Goal: Information Seeking & Learning: Understand process/instructions

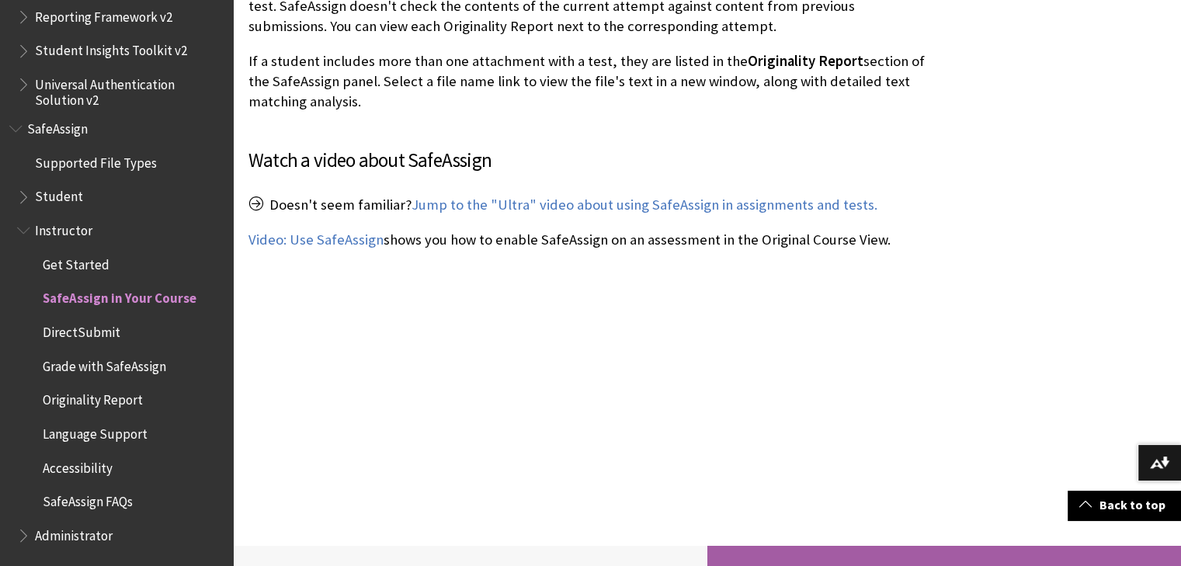
scroll to position [3404, 0]
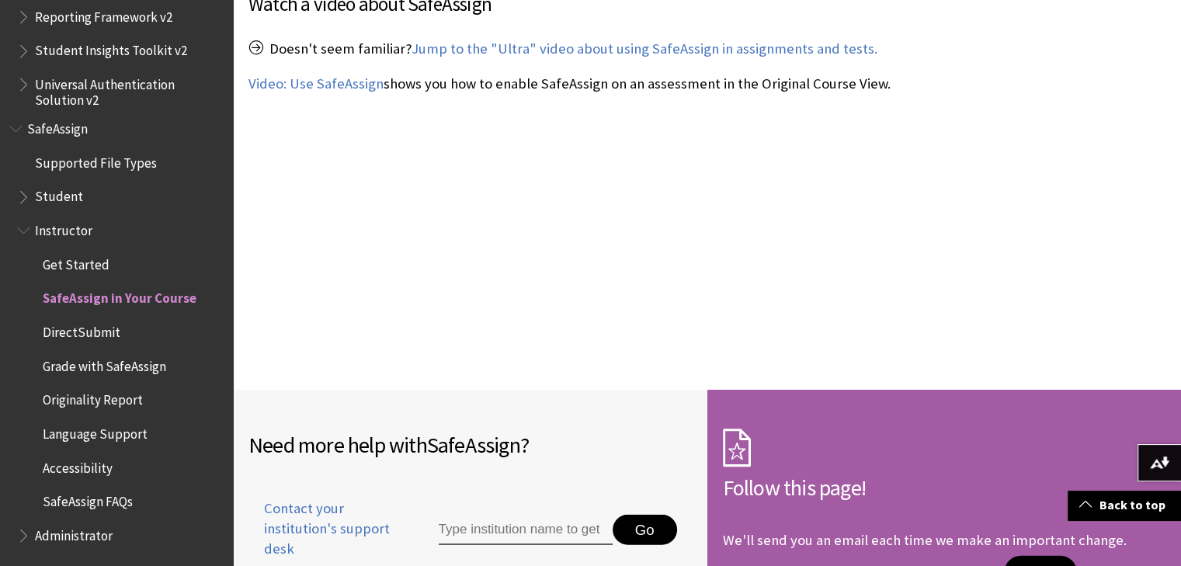
click at [135, 394] on span "Originality Report" at bounding box center [93, 397] width 100 height 21
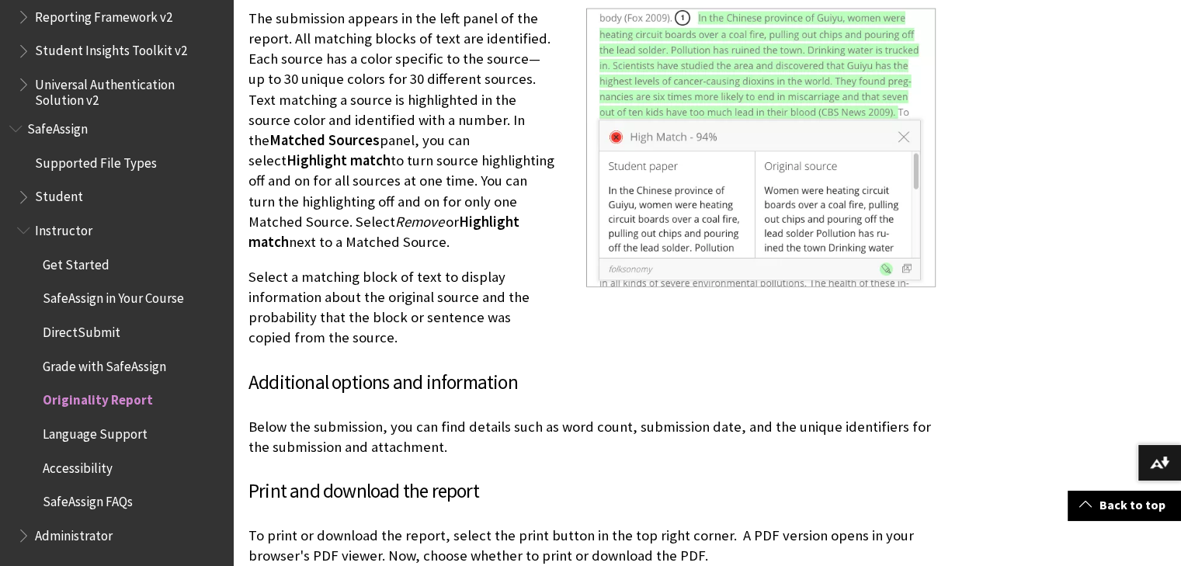
scroll to position [3932, 0]
click at [96, 193] on span "Student" at bounding box center [120, 197] width 207 height 26
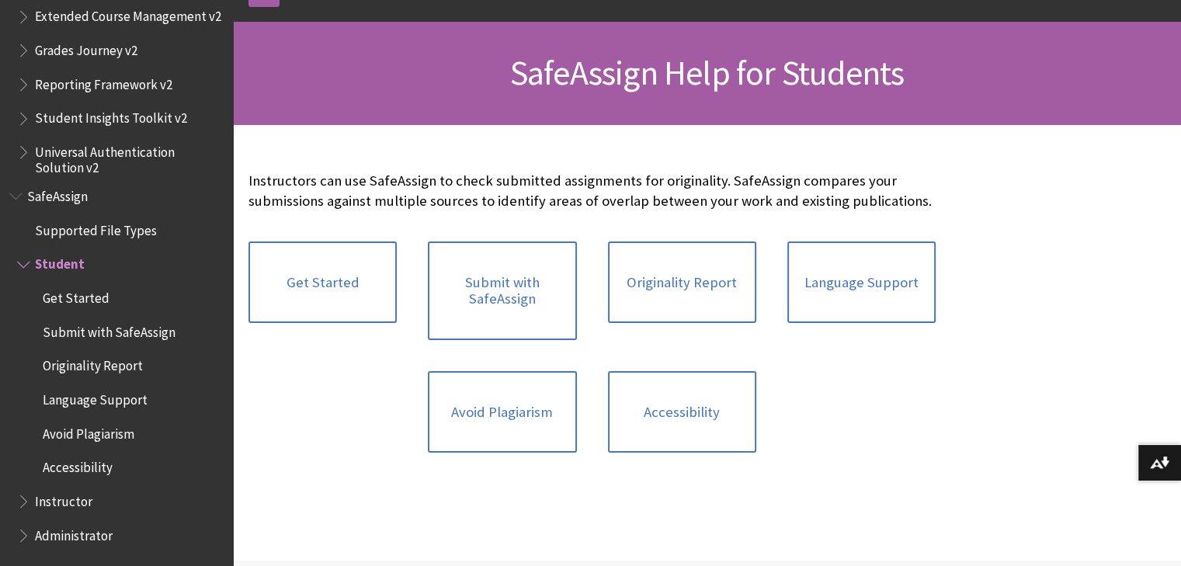
scroll to position [242, 0]
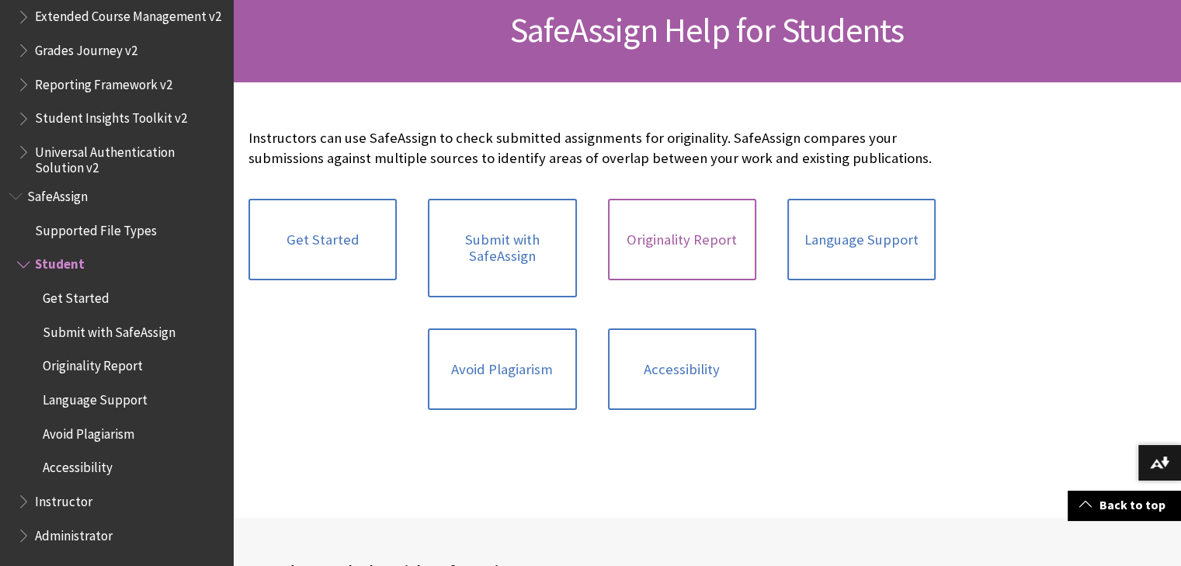
click at [681, 241] on link "Originality Report" at bounding box center [682, 240] width 148 height 82
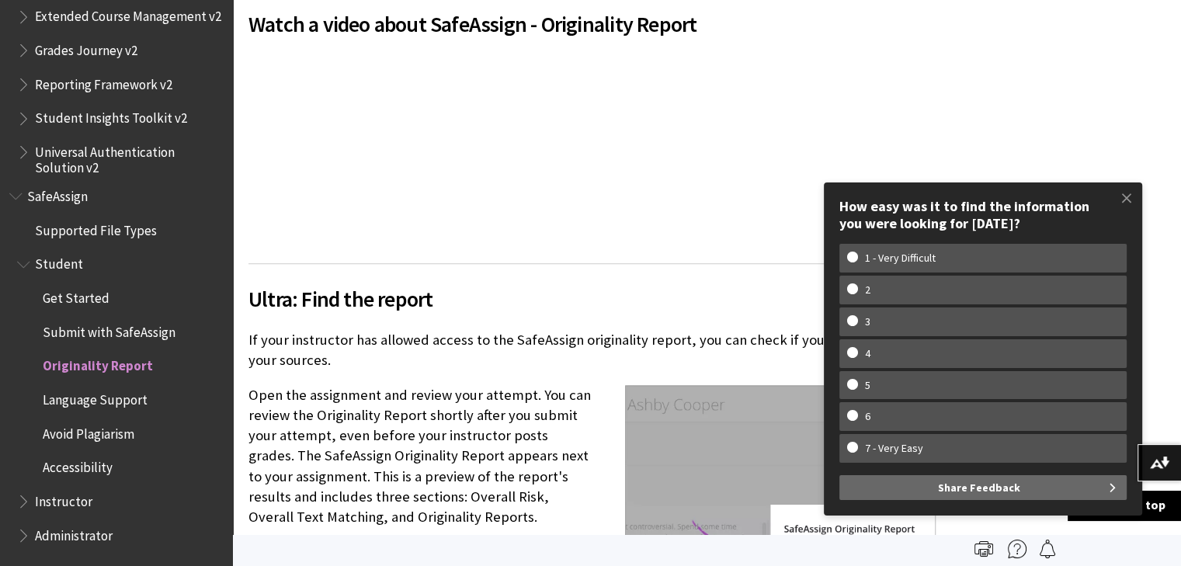
scroll to position [1228, 0]
click at [1117, 191] on span at bounding box center [1126, 198] width 33 height 33
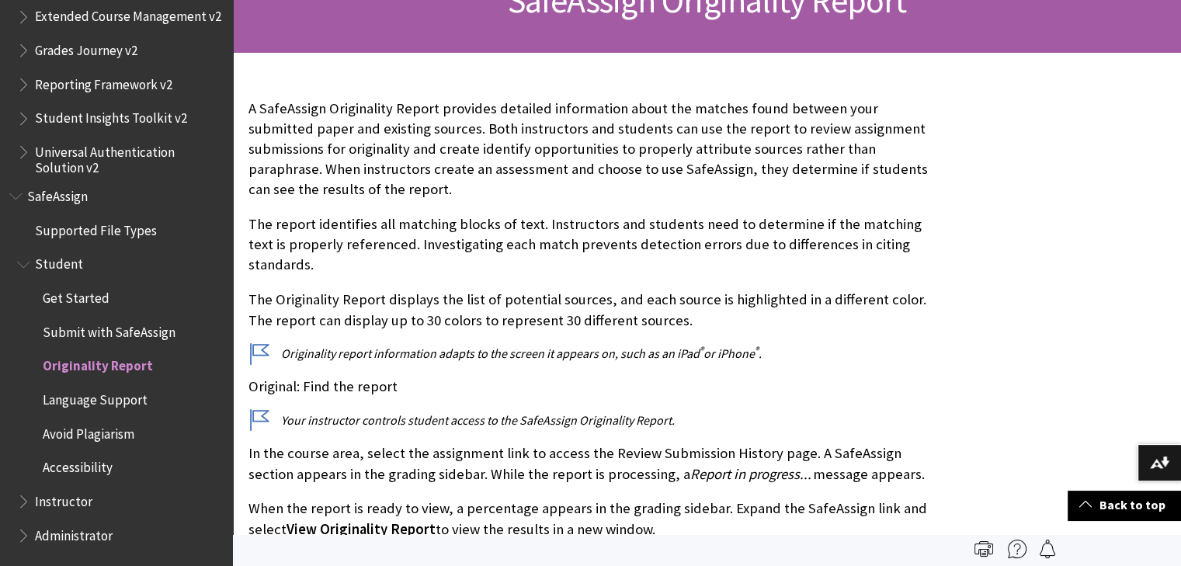
scroll to position [259, 0]
